Goal: Task Accomplishment & Management: Complete application form

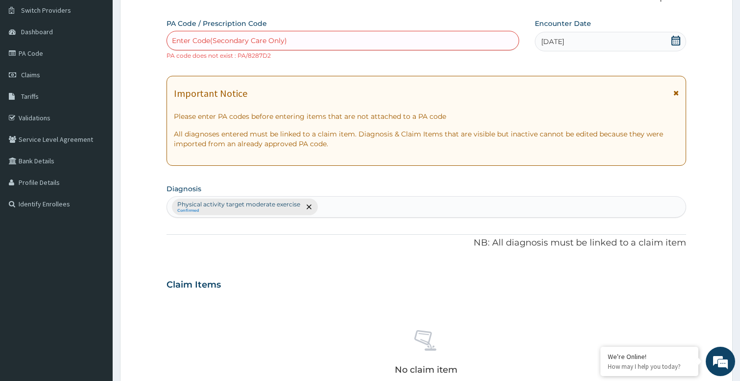
click at [257, 41] on div "Enter Code(Secondary Care Only)" at bounding box center [229, 41] width 115 height 10
type input "PA/82B7D2"
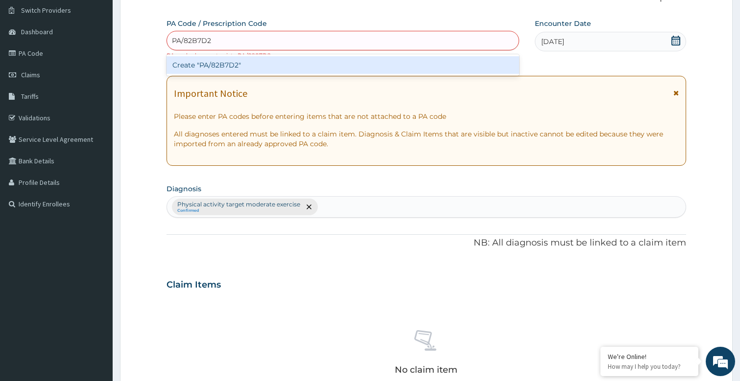
click at [238, 65] on div "Create "PA/82B7D2"" at bounding box center [342, 65] width 353 height 18
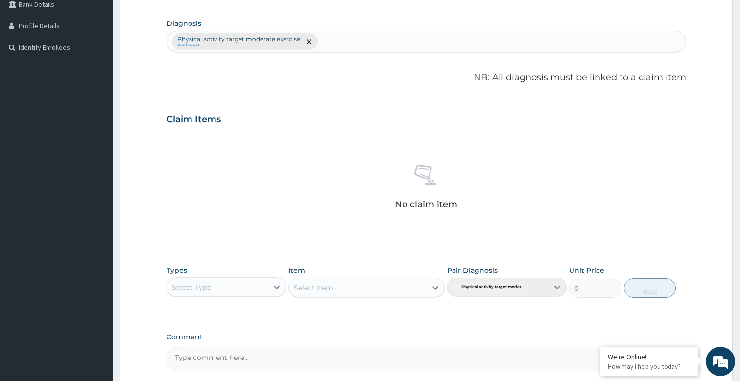
scroll to position [325, 0]
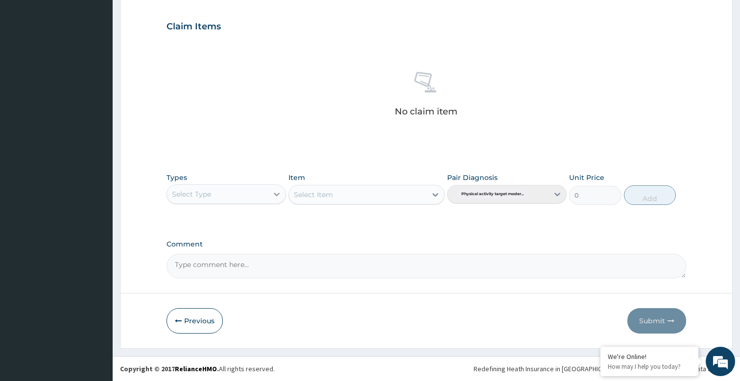
click at [276, 190] on icon at bounding box center [277, 194] width 10 height 10
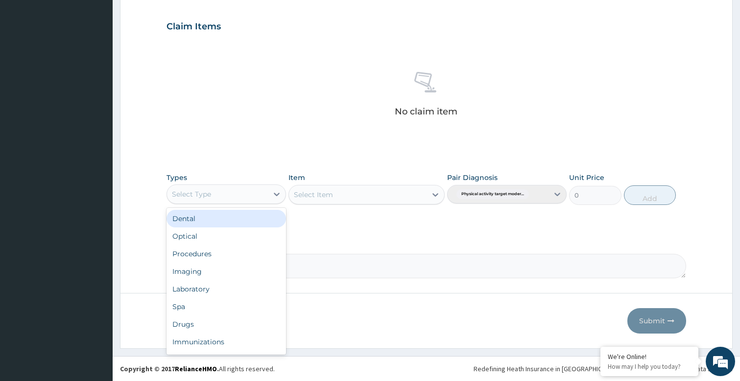
scroll to position [33, 0]
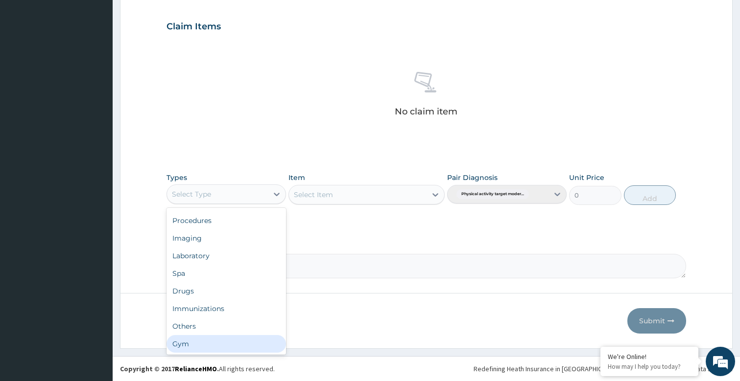
click at [193, 341] on div "Gym" at bounding box center [225, 344] width 119 height 18
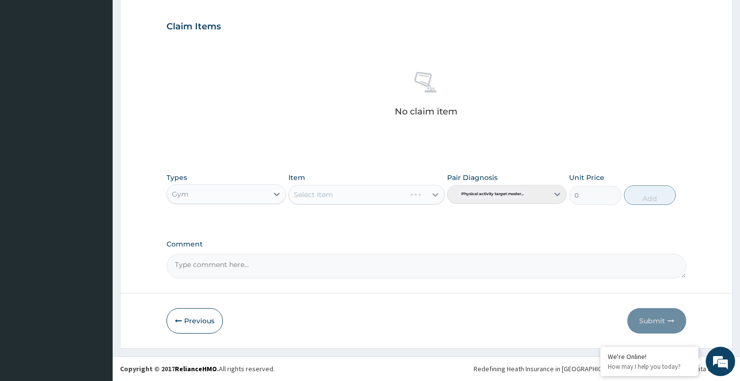
click at [439, 194] on div "Select Item" at bounding box center [366, 195] width 156 height 20
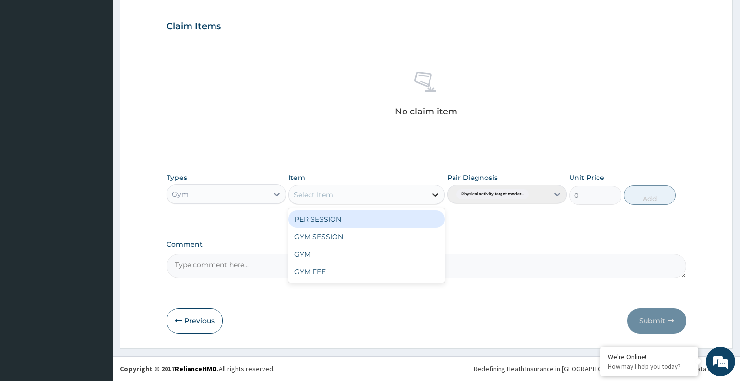
click at [432, 194] on icon at bounding box center [435, 195] width 10 height 10
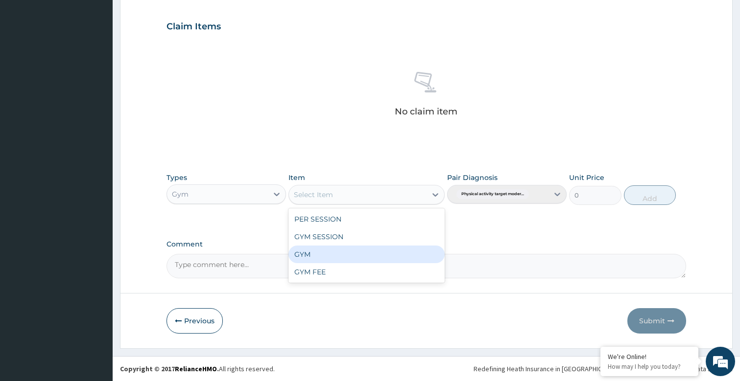
drag, startPoint x: 321, startPoint y: 258, endPoint x: 326, endPoint y: 256, distance: 5.9
click at [321, 258] on div "GYM" at bounding box center [366, 255] width 156 height 18
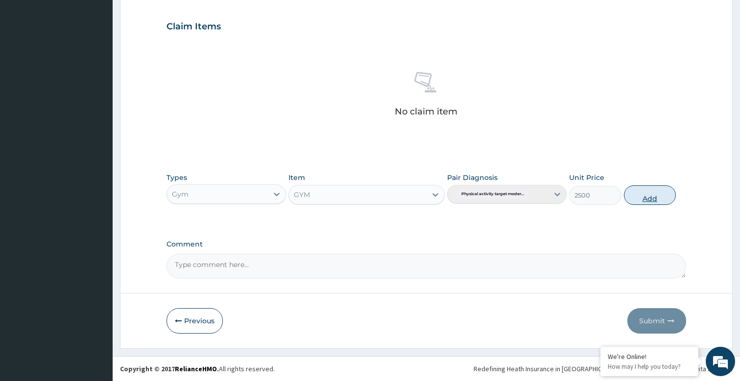
click at [651, 200] on button "Add" at bounding box center [650, 196] width 52 height 20
type input "0"
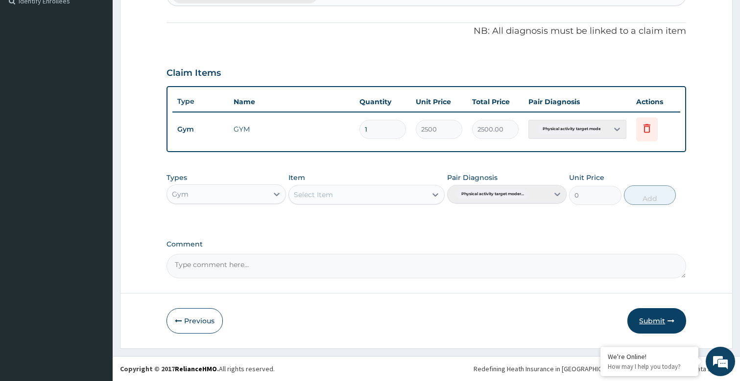
scroll to position [278, 0]
click at [656, 317] on button "Submit" at bounding box center [656, 320] width 59 height 25
